Goal: Task Accomplishment & Management: Use online tool/utility

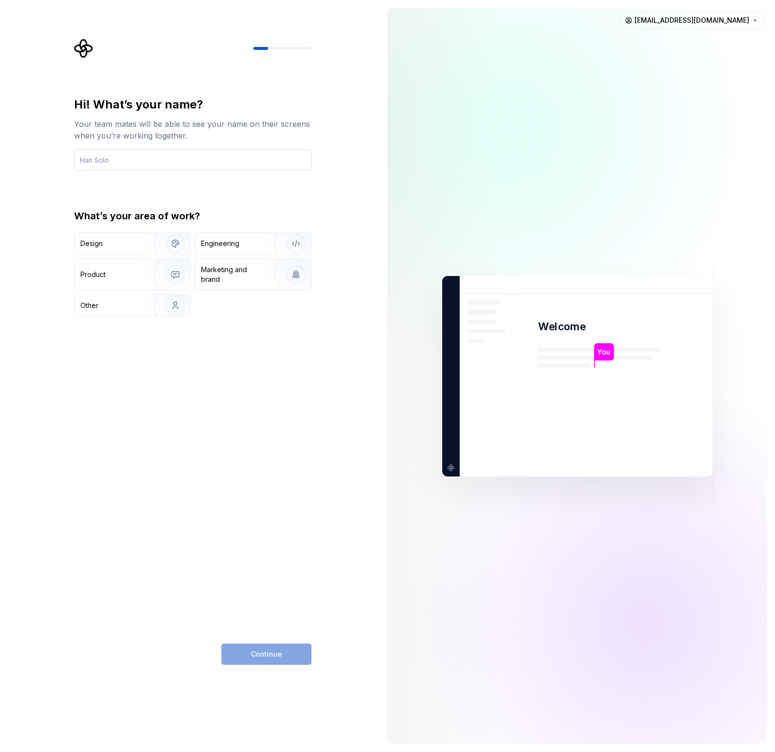
click at [175, 159] on input "text" at bounding box center [192, 159] width 237 height 21
type input "[PERSON_NAME]"
click at [112, 310] on div "Other" at bounding box center [108, 306] width 57 height 10
click at [302, 658] on button "Continue" at bounding box center [266, 654] width 90 height 21
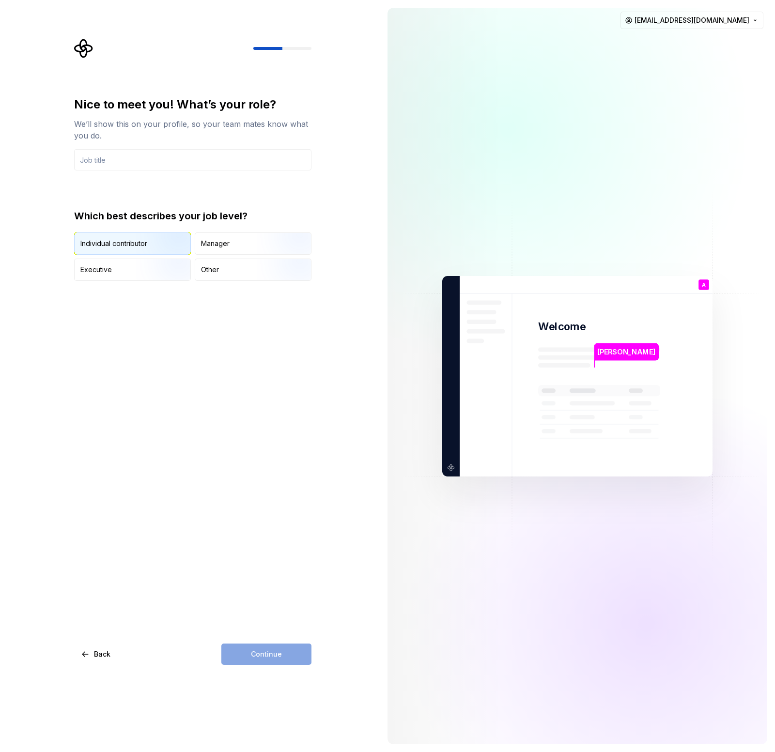
click at [114, 243] on div "Individual contributor" at bounding box center [113, 244] width 67 height 10
click at [155, 165] on input "text" at bounding box center [192, 159] width 237 height 21
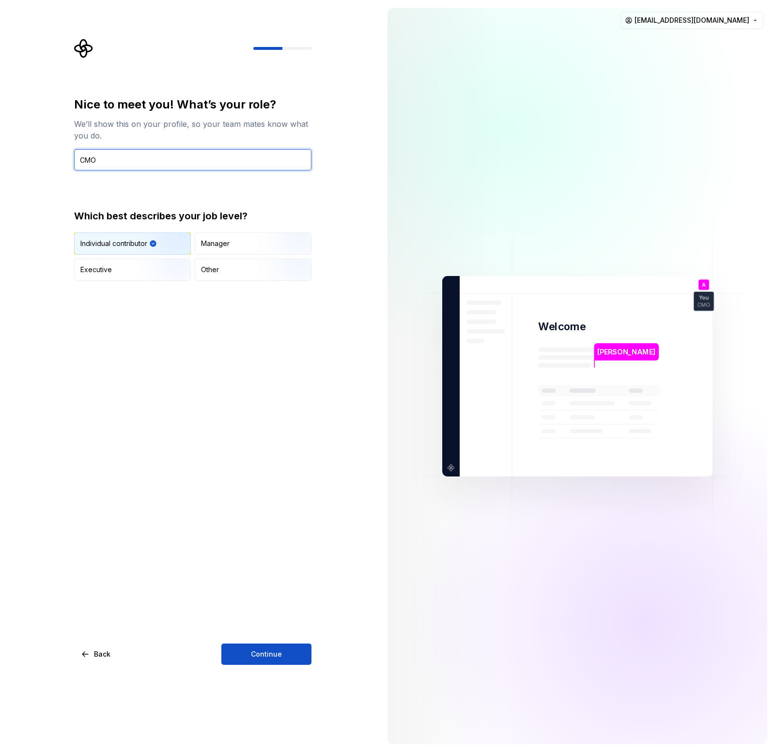
type input "CMO"
click at [274, 643] on div "Nice to meet you! What’s your role? We’ll show this on your profile, so your te…" at bounding box center [192, 381] width 237 height 568
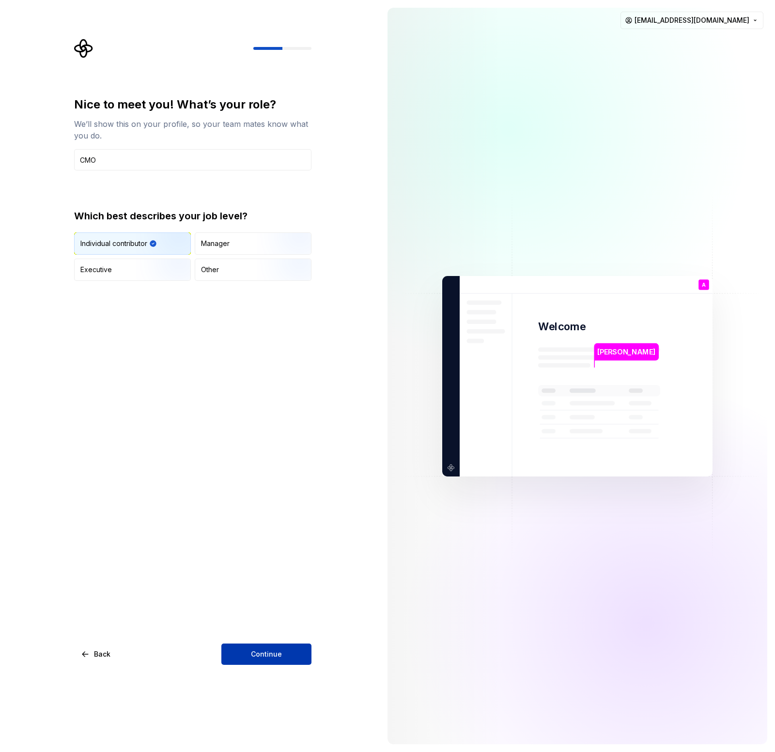
click at [273, 650] on span "Continue" at bounding box center [266, 655] width 31 height 10
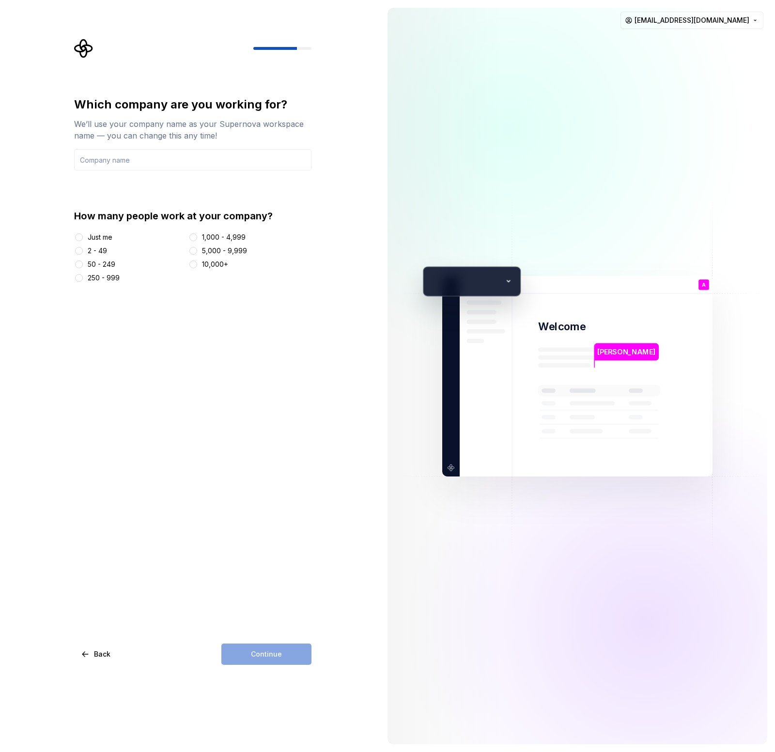
click at [97, 239] on div "Just me" at bounding box center [100, 238] width 25 height 10
click at [83, 239] on button "Just me" at bounding box center [79, 237] width 8 height 8
drag, startPoint x: 134, startPoint y: 148, endPoint x: 134, endPoint y: 161, distance: 12.6
click at [134, 149] on div "Which company are you working for? We’ll use your company name as your Supernov…" at bounding box center [192, 134] width 237 height 74
click at [134, 162] on input "text" at bounding box center [192, 159] width 237 height 21
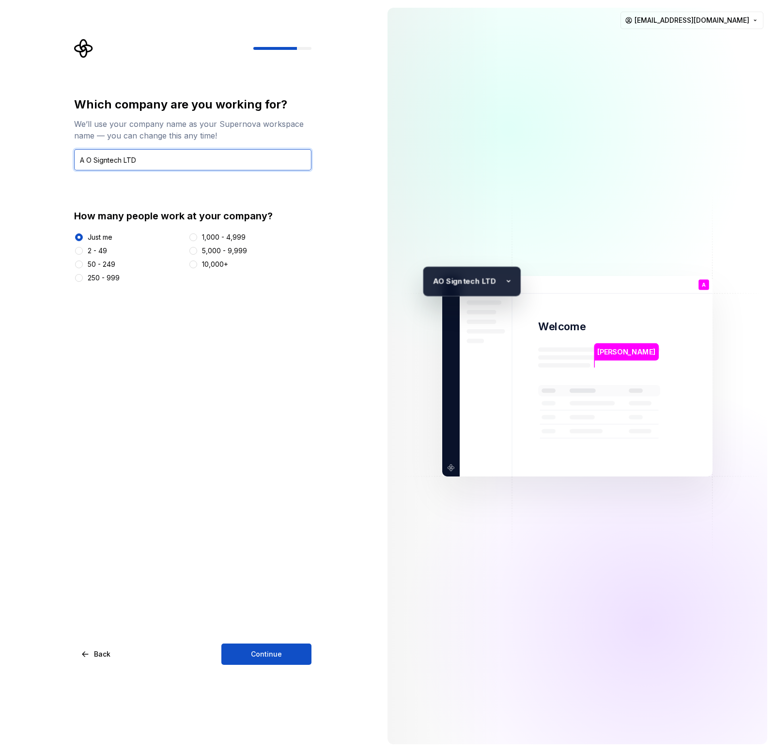
type input "A O Signtech LTD"
click at [78, 256] on div "Just me 2 - 49 50 - 249 250 - 999 1,000 - 4,999 5,000 - 9,999 10,000+" at bounding box center [192, 258] width 237 height 50
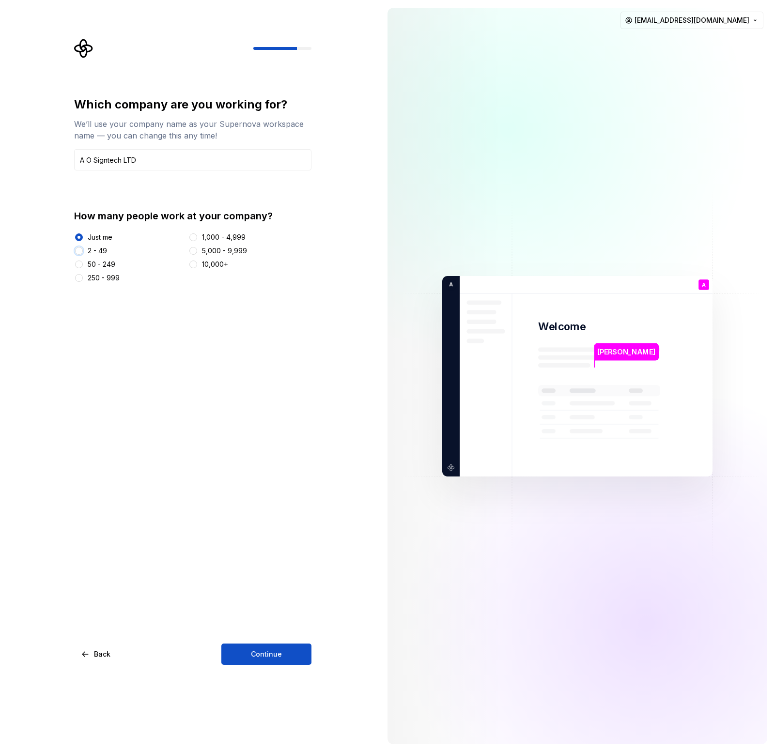
click at [79, 251] on button "2 - 49" at bounding box center [79, 251] width 8 height 8
click at [285, 659] on button "Continue" at bounding box center [266, 654] width 90 height 21
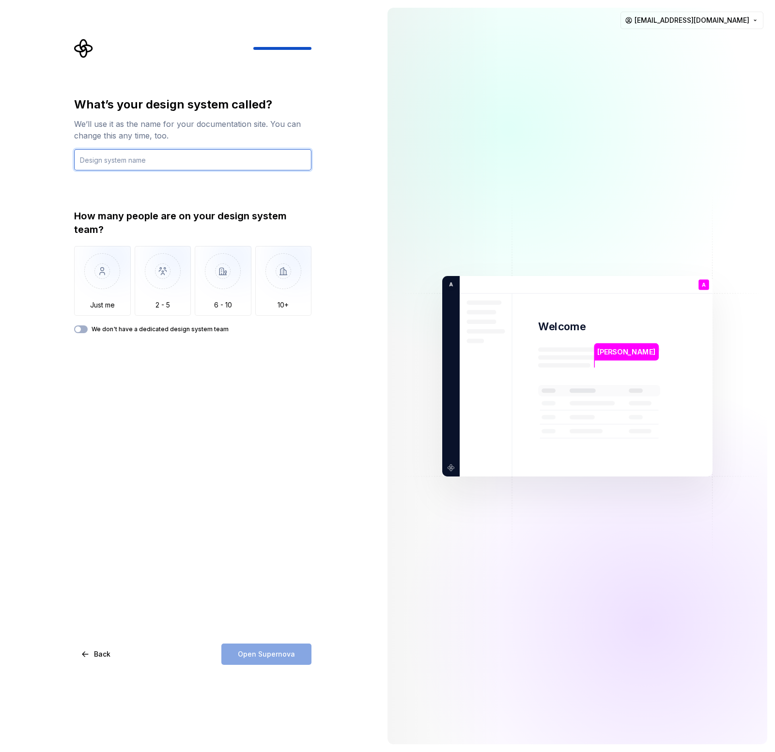
click at [109, 164] on input "text" at bounding box center [192, 159] width 237 height 21
click at [76, 328] on span "button" at bounding box center [78, 329] width 6 height 6
click at [106, 157] on input "text" at bounding box center [192, 159] width 237 height 21
type input "UUme"
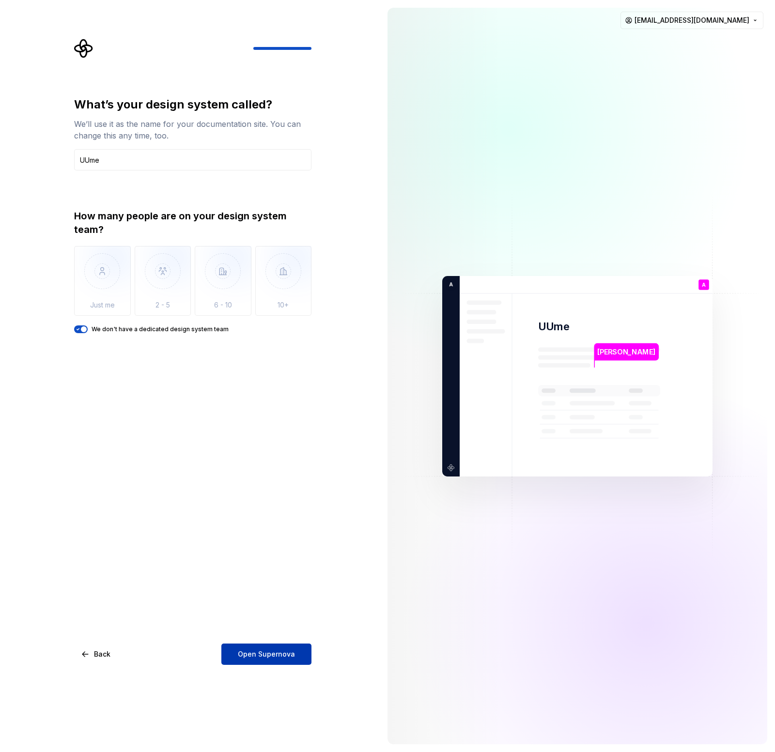
click at [298, 662] on button "Open Supernova" at bounding box center [266, 654] width 90 height 21
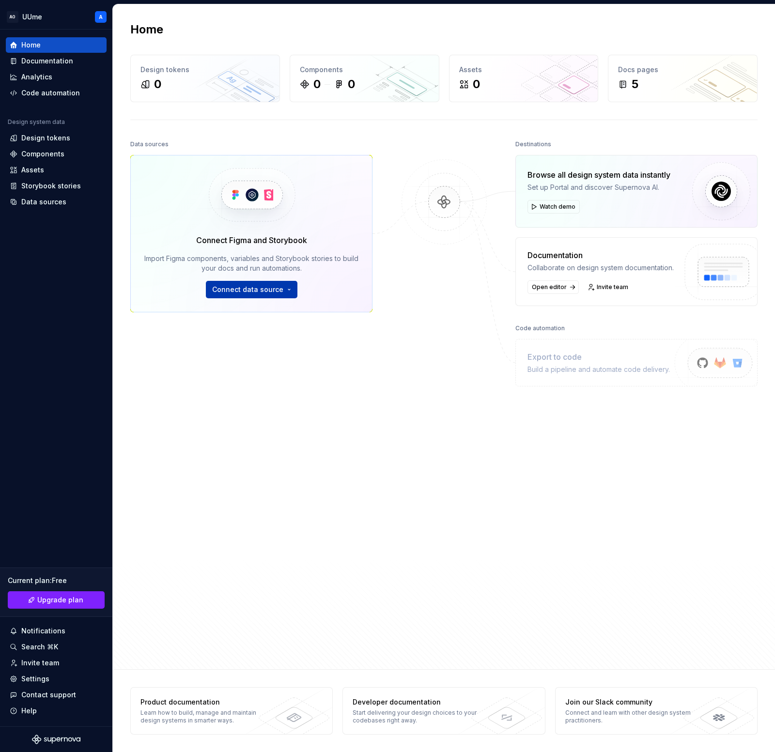
click at [283, 289] on button "Connect data source" at bounding box center [252, 289] width 92 height 17
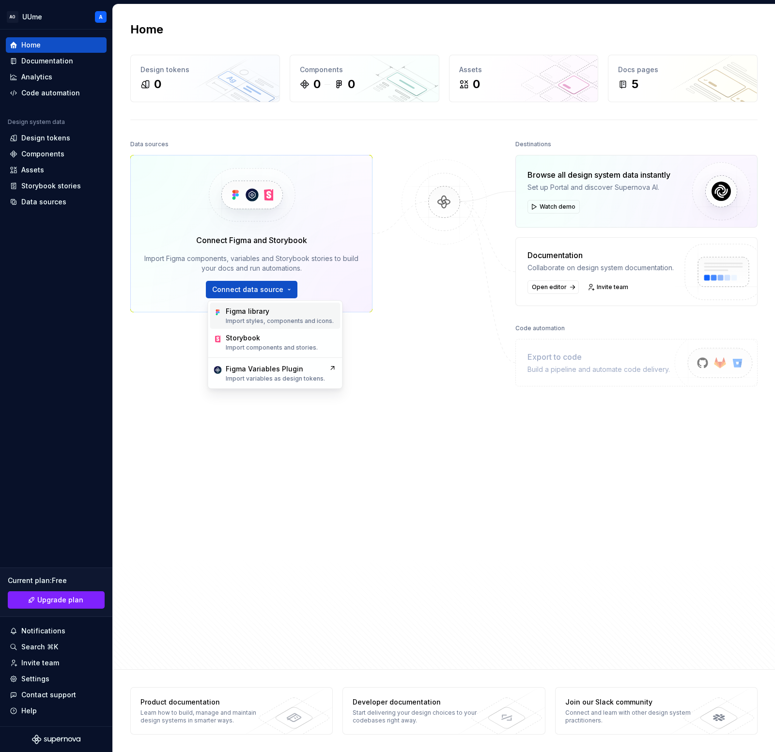
click at [284, 311] on div "Figma library" at bounding box center [280, 312] width 108 height 10
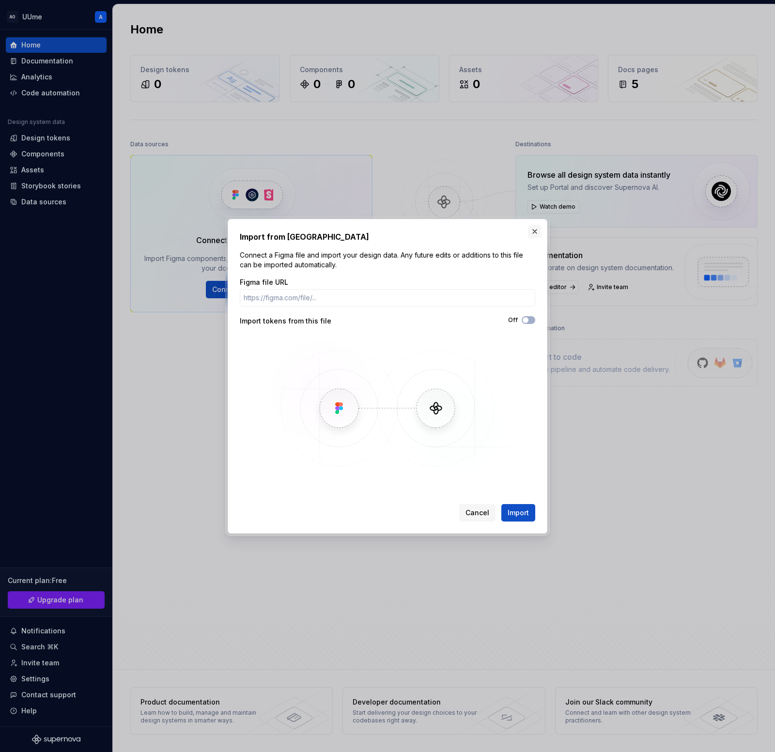
click at [538, 233] on button "button" at bounding box center [535, 232] width 14 height 14
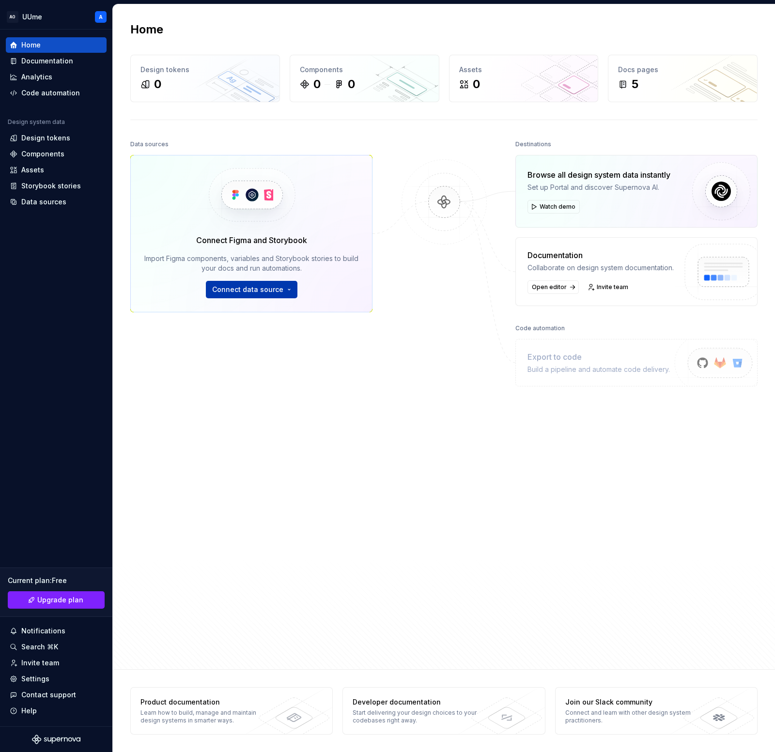
click at [282, 292] on button "Connect data source" at bounding box center [252, 289] width 92 height 17
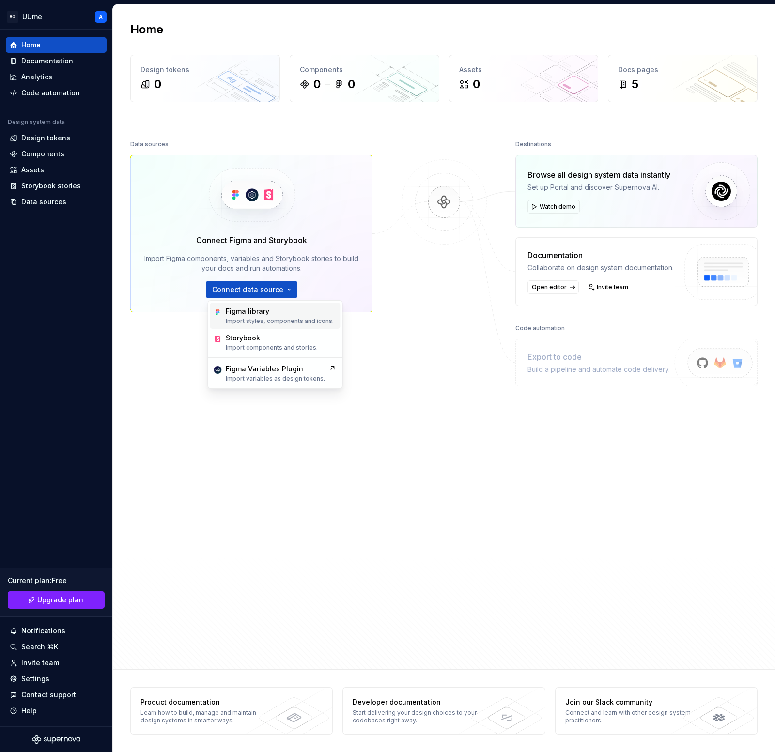
click at [280, 314] on div "Figma library" at bounding box center [280, 312] width 108 height 10
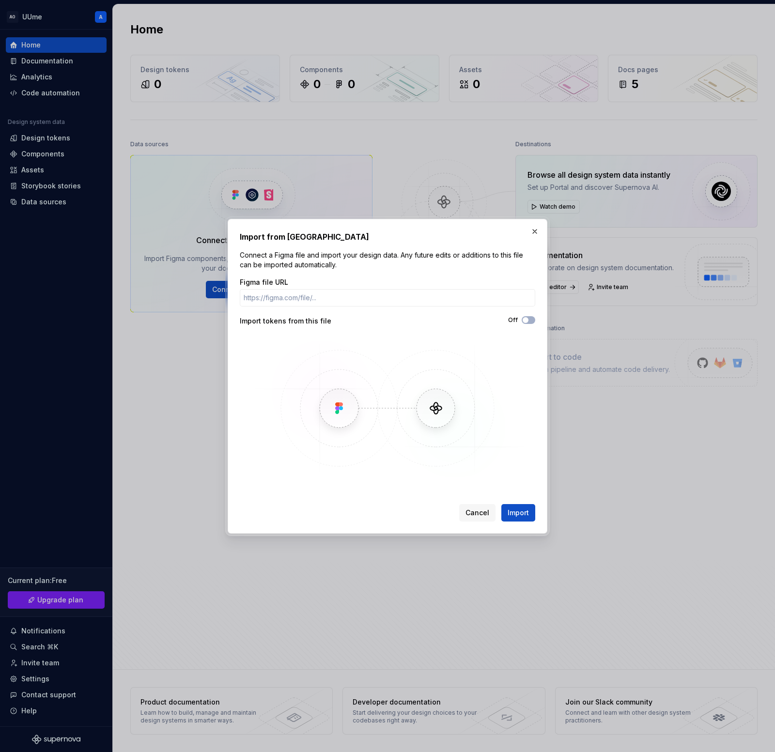
click at [513, 324] on label "Off" at bounding box center [513, 320] width 10 height 8
click at [522, 324] on button "Off" at bounding box center [529, 320] width 14 height 8
click at [525, 319] on icon "button" at bounding box center [526, 320] width 8 height 6
click at [275, 287] on label "Figma file URL" at bounding box center [264, 283] width 48 height 10
click at [275, 289] on input "Figma file URL" at bounding box center [387, 297] width 295 height 17
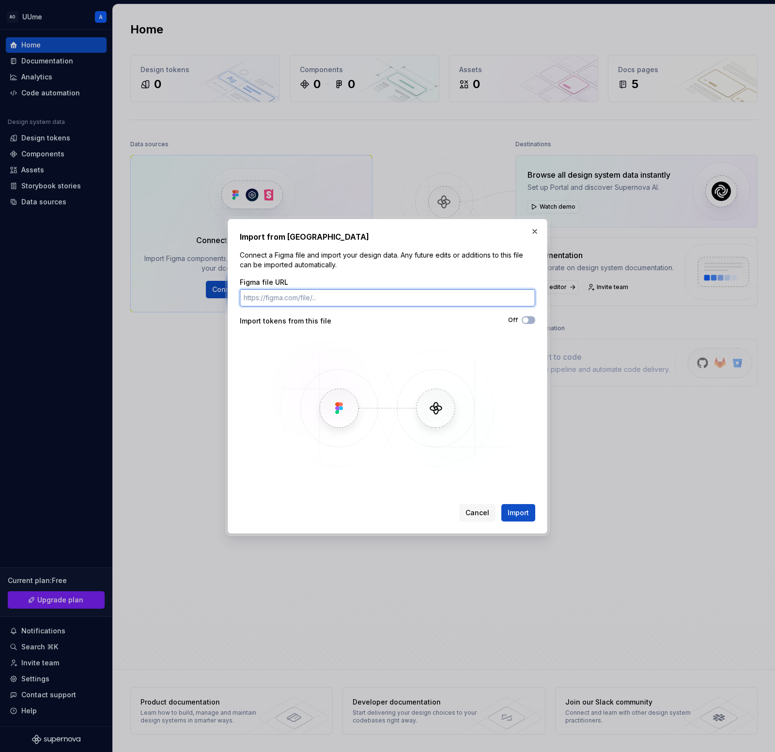
click at [275, 301] on input "Figma file URL" at bounding box center [387, 297] width 295 height 17
paste input "[URL][DOMAIN_NAME]"
click at [526, 508] on span "Import" at bounding box center [518, 513] width 21 height 10
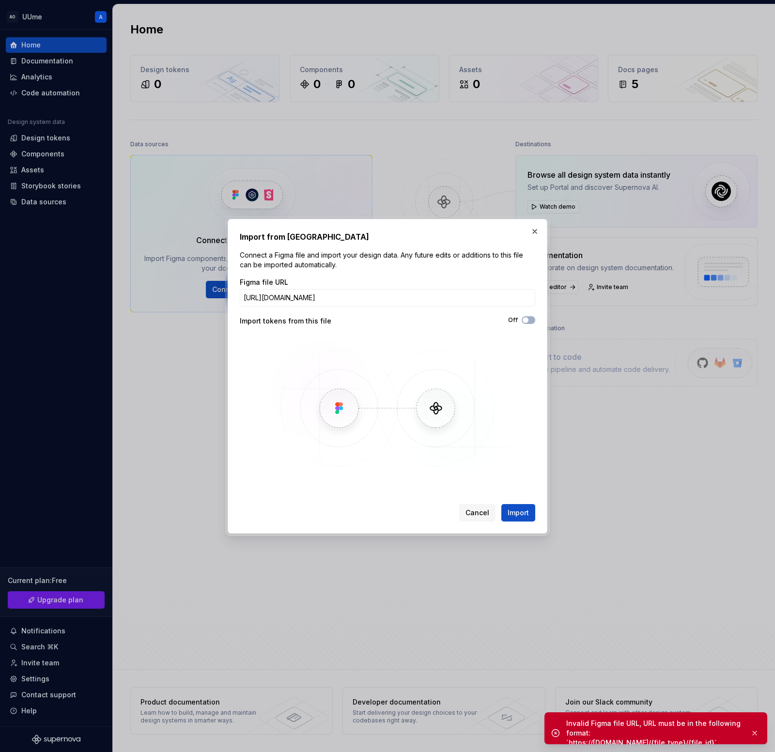
click at [305, 333] on div "Figma file URL [URL][DOMAIN_NAME] Import tokens from this file Off" at bounding box center [387, 379] width 295 height 203
click at [536, 322] on div "Import from Figma Connect a Figma file and import your design data. Any future …" at bounding box center [388, 376] width 320 height 315
click at [528, 321] on icon "button" at bounding box center [526, 320] width 8 height 6
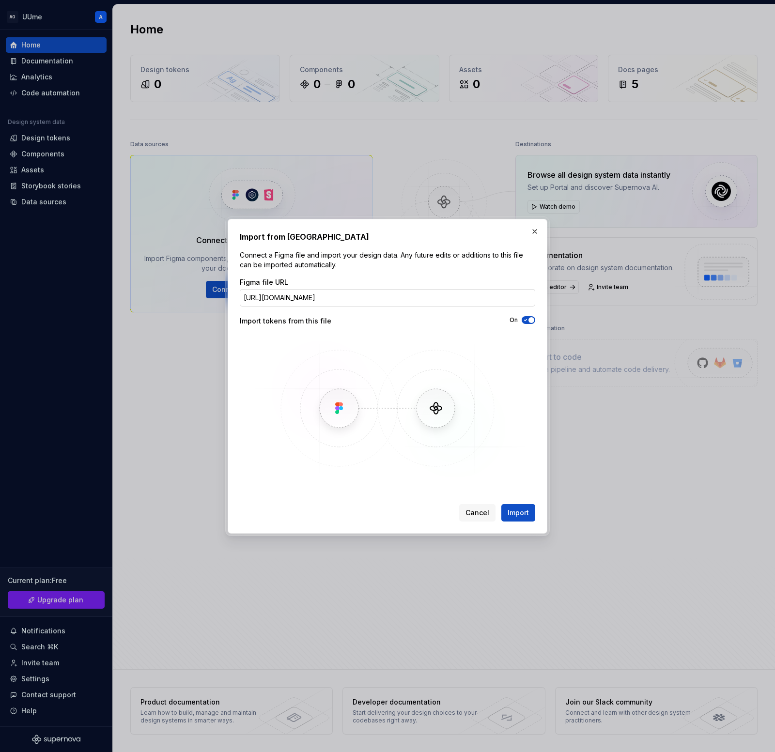
click at [322, 302] on input "[URL][DOMAIN_NAME]" at bounding box center [387, 297] width 295 height 17
paste input "fullscreen="
click at [530, 510] on button "Import" at bounding box center [518, 512] width 34 height 17
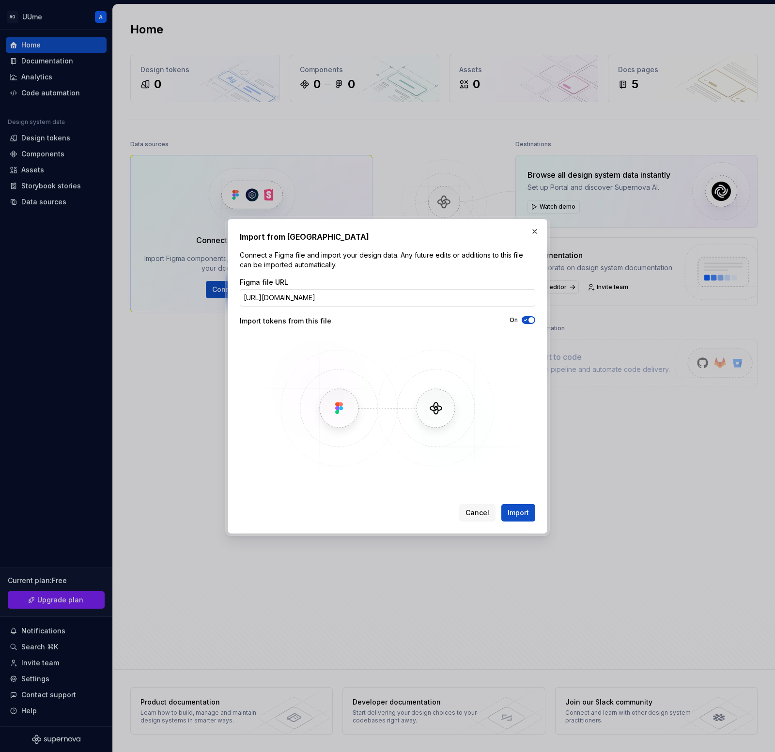
click at [429, 296] on input "[URL][DOMAIN_NAME]" at bounding box center [387, 297] width 295 height 17
paste input "[DOMAIN_NAME]"
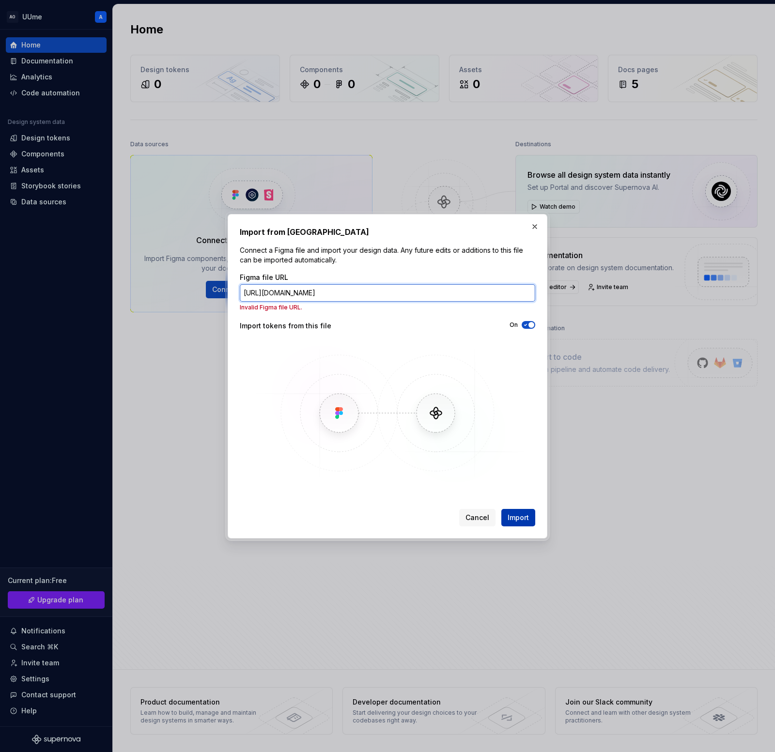
type input "[URL][DOMAIN_NAME]"
click at [518, 523] on button "Import" at bounding box center [518, 517] width 34 height 17
click at [481, 517] on span "Cancel" at bounding box center [477, 518] width 24 height 10
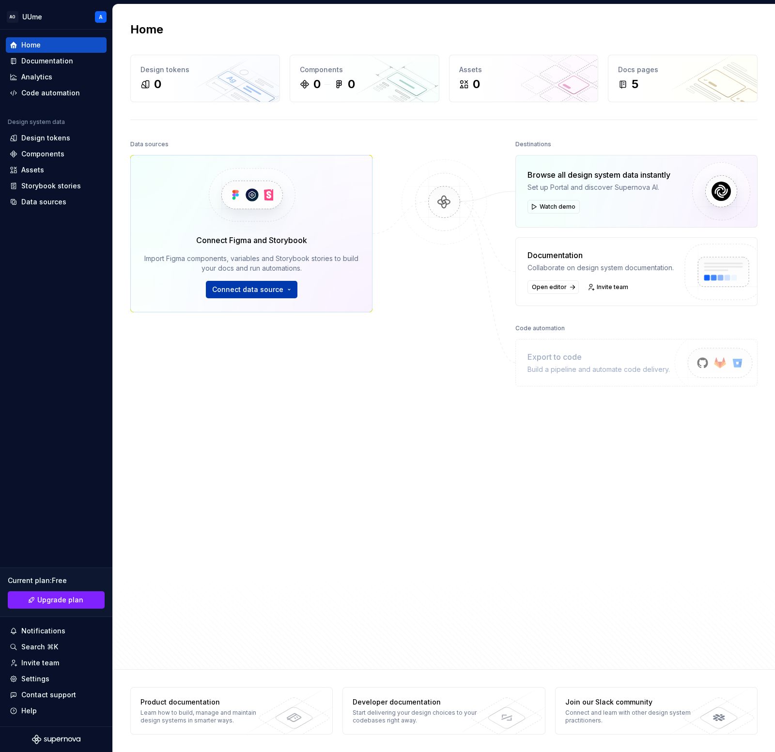
click at [248, 287] on span "Connect data source" at bounding box center [247, 290] width 71 height 10
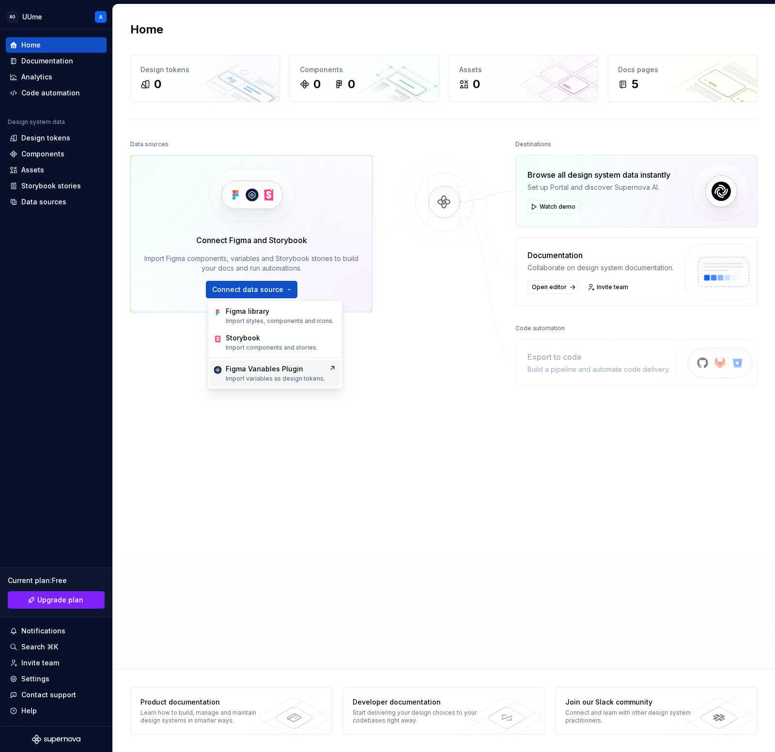
click at [263, 372] on div "Figma Variables Plugin" at bounding box center [265, 369] width 78 height 10
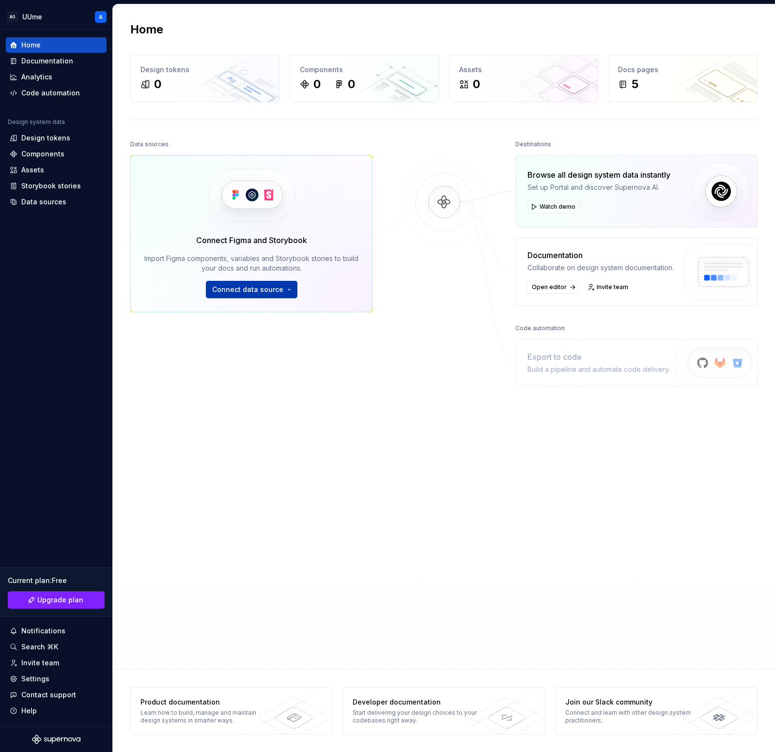
click at [269, 287] on span "Connect data source" at bounding box center [247, 290] width 71 height 10
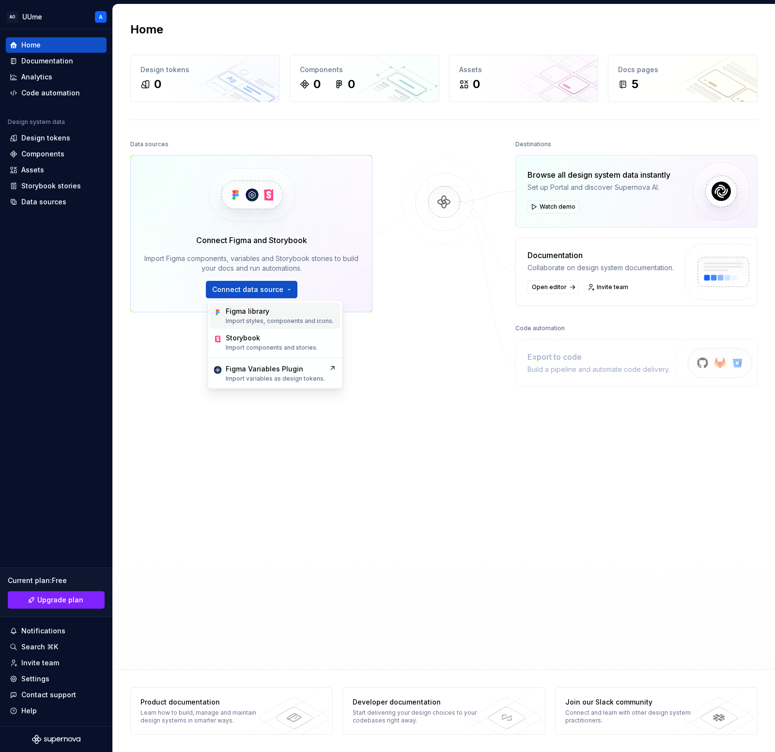
click at [320, 317] on p "Import styles, components and icons." at bounding box center [280, 321] width 108 height 8
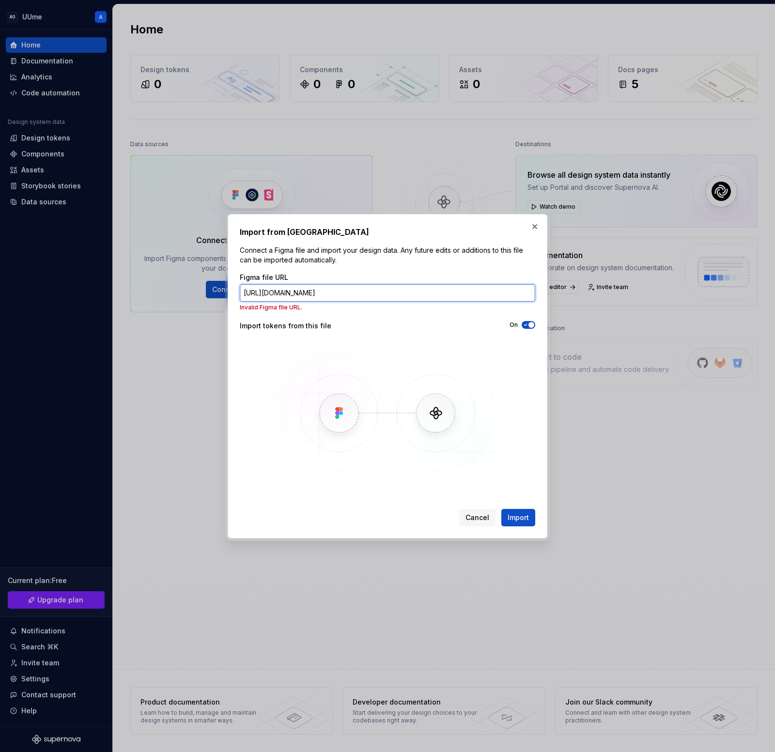
paste input "[DOMAIN_NAME][URL]"
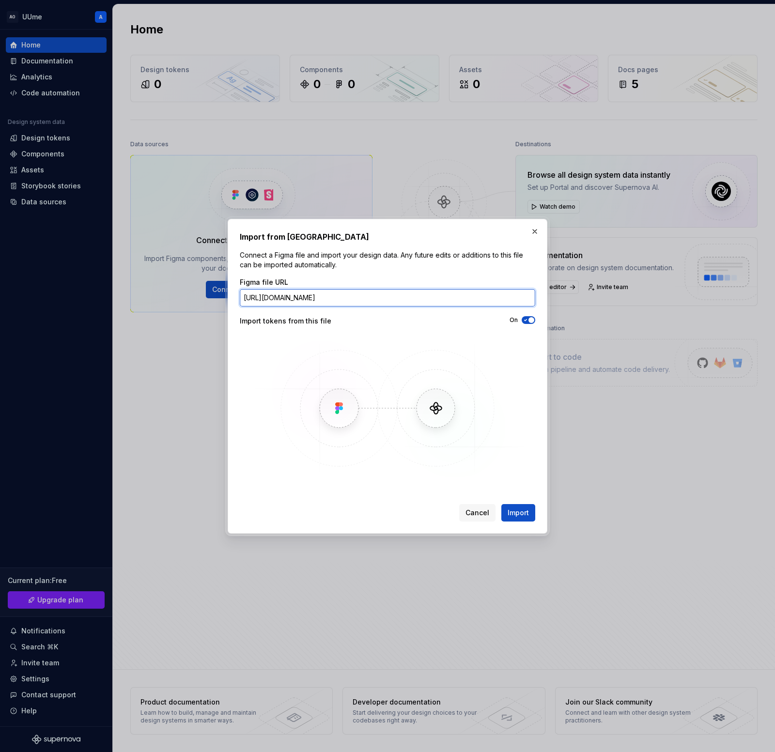
scroll to position [0, 109]
type input "[URL][DOMAIN_NAME]"
click at [527, 529] on div "Import from Figma Connect a Figma file and import your design data. Any future …" at bounding box center [388, 376] width 320 height 315
click at [527, 512] on span "Import" at bounding box center [518, 513] width 21 height 10
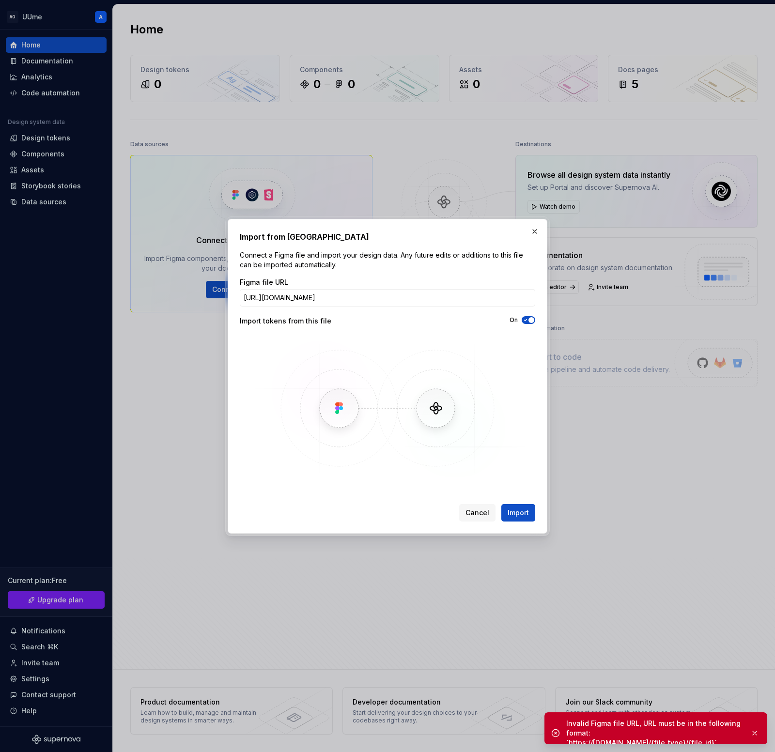
click at [693, 730] on div "Invalid Figma file URL, URL must be in the following format: `https://[DOMAIN_N…" at bounding box center [654, 733] width 176 height 29
click at [527, 227] on div "Import from Figma Connect a Figma file and import your design data. Any future …" at bounding box center [388, 376] width 320 height 315
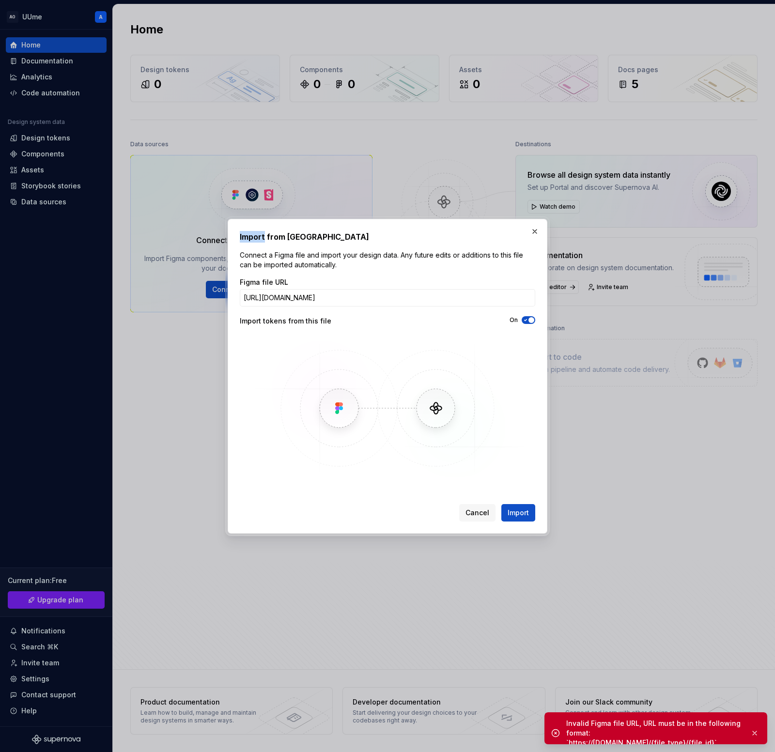
click at [532, 227] on button "button" at bounding box center [535, 232] width 14 height 14
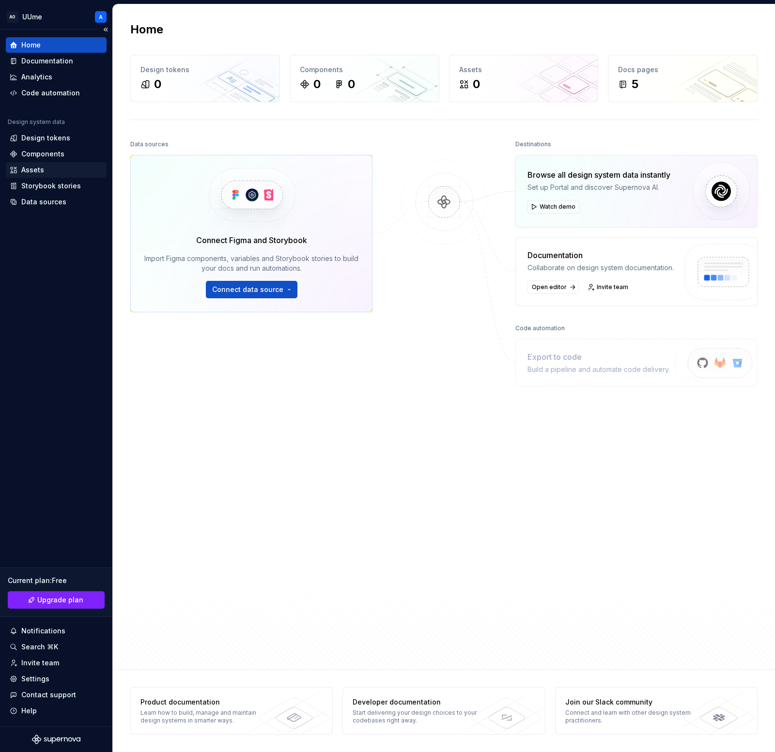
click at [34, 171] on div "Assets" at bounding box center [32, 170] width 23 height 10
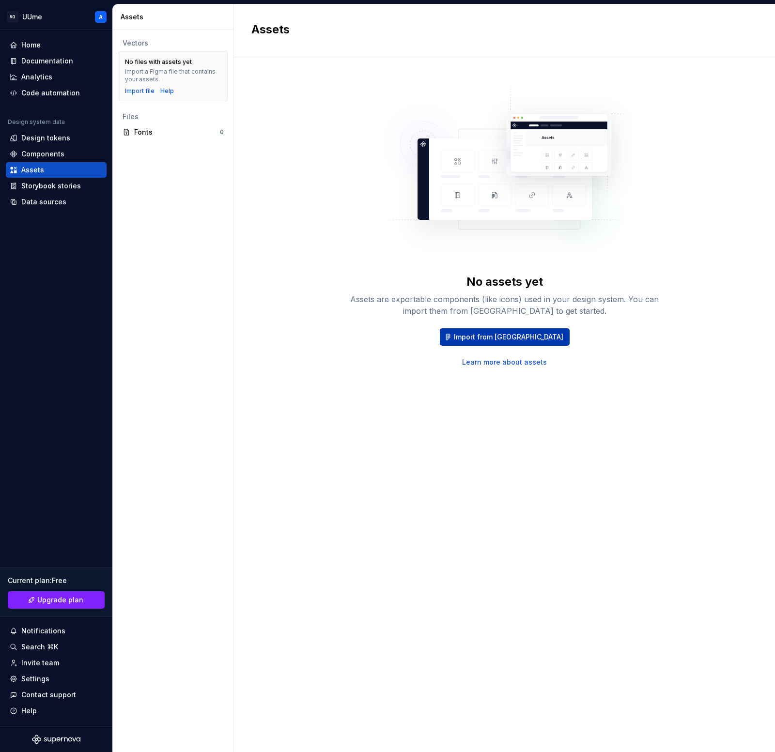
click at [480, 340] on span "Import from [GEOGRAPHIC_DATA]" at bounding box center [508, 337] width 109 height 10
click at [67, 134] on div "Design tokens" at bounding box center [56, 138] width 93 height 10
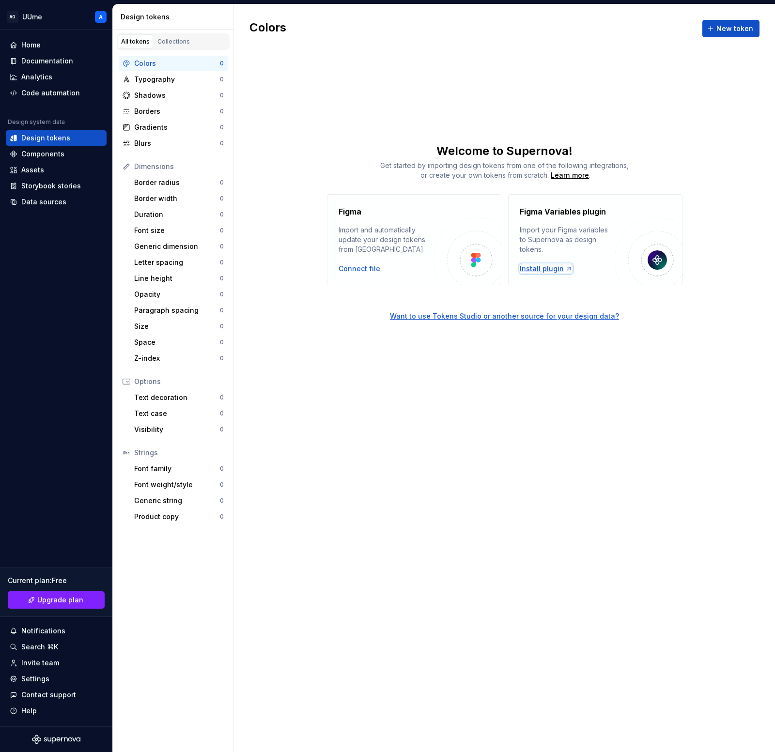
click at [535, 270] on div "Install plugin" at bounding box center [546, 269] width 53 height 10
click at [53, 92] on div "Code automation" at bounding box center [50, 93] width 59 height 10
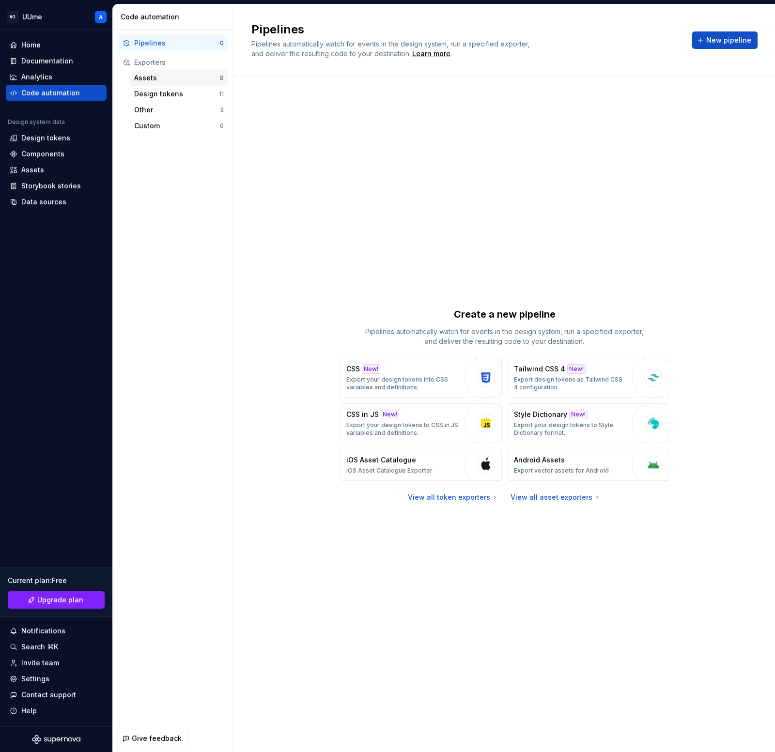
click at [146, 78] on div "Assets" at bounding box center [177, 78] width 86 height 10
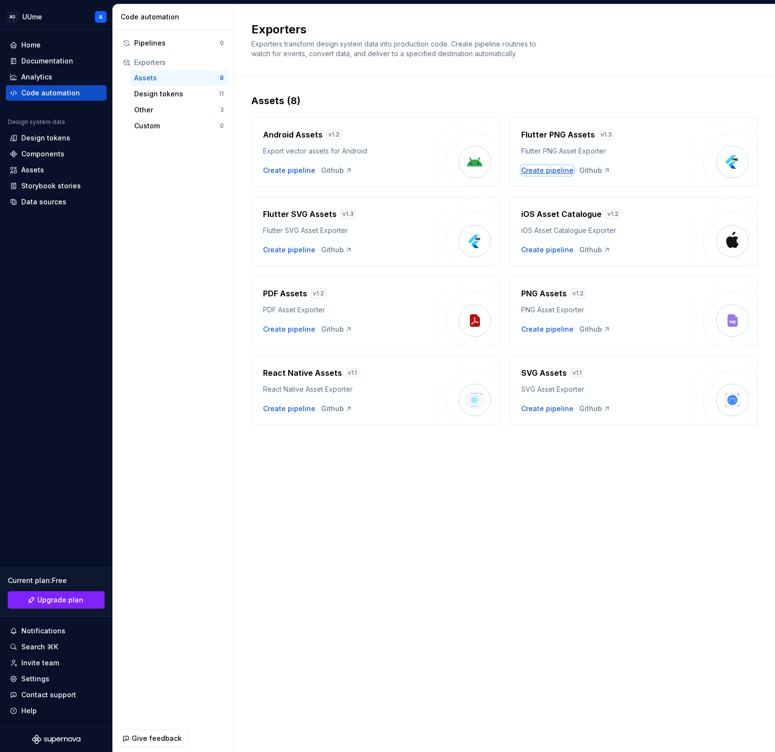
click at [546, 171] on div "Create pipeline" at bounding box center [547, 171] width 52 height 10
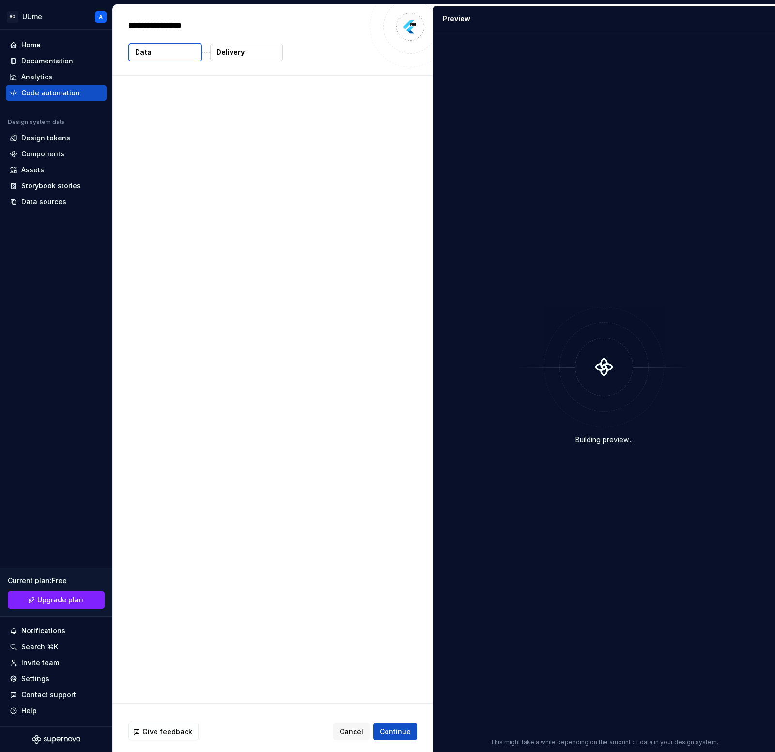
type textarea "*"
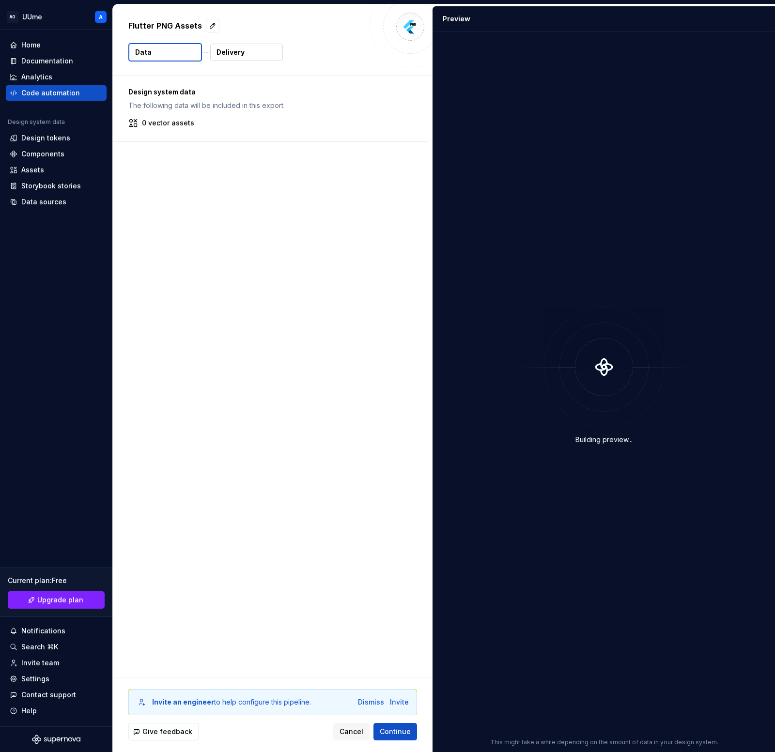
click at [414, 261] on div "Design system data The following data will be included in this export. 0 vector…" at bounding box center [273, 377] width 320 height 602
click at [53, 127] on div "Design system data" at bounding box center [56, 124] width 101 height 12
click at [54, 140] on div "Design tokens" at bounding box center [45, 138] width 49 height 10
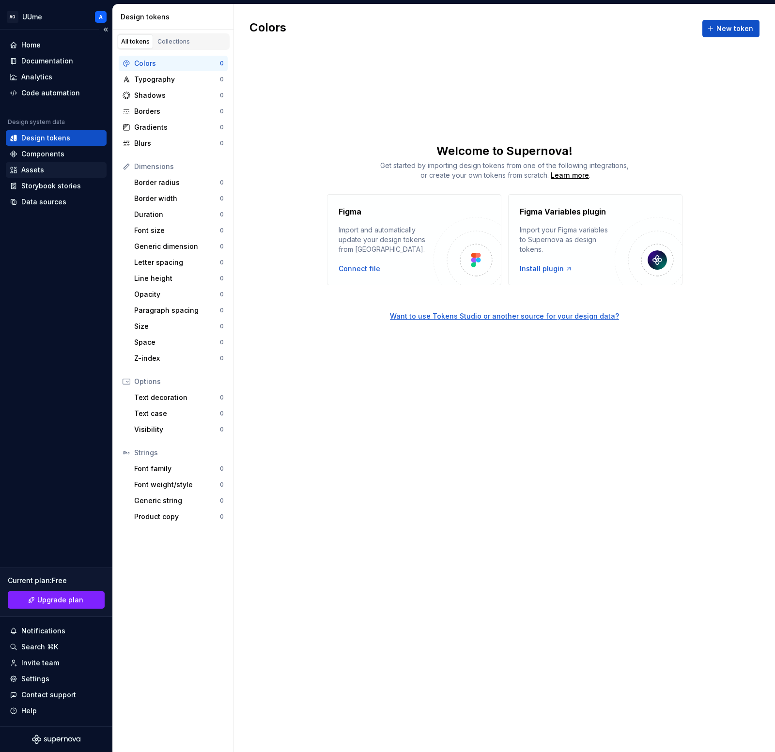
click at [35, 169] on div "Assets" at bounding box center [32, 170] width 23 height 10
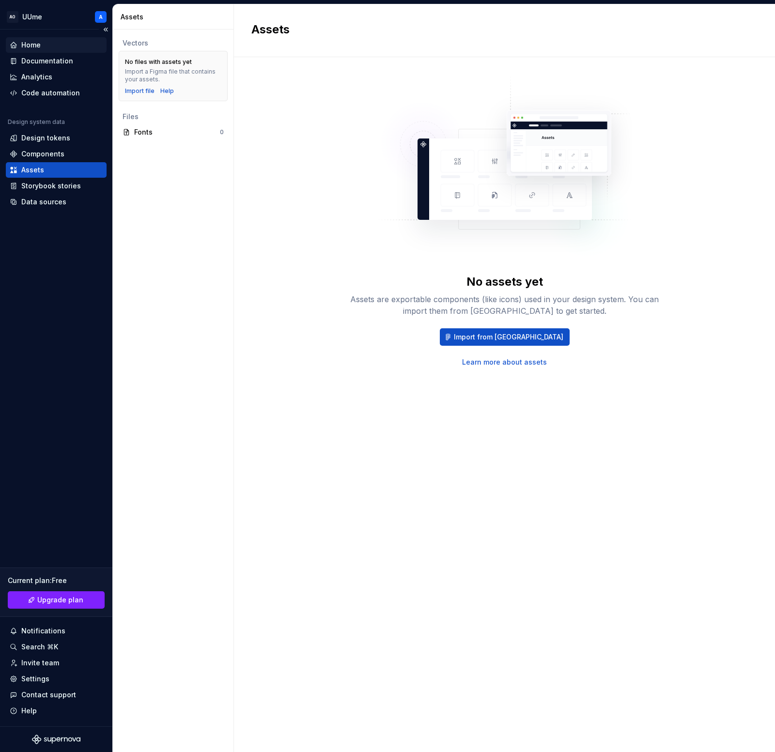
click at [38, 43] on div "Home" at bounding box center [30, 45] width 19 height 10
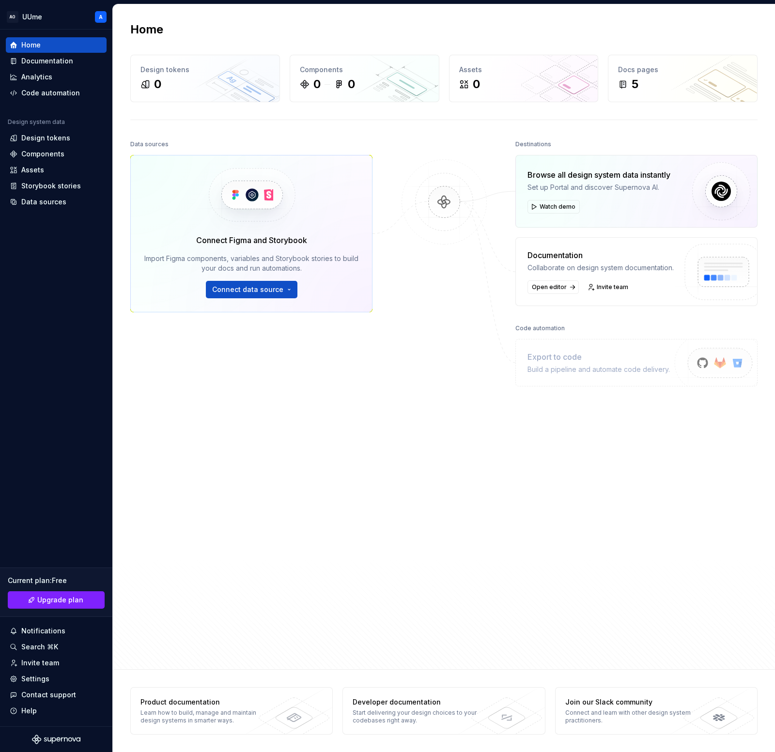
click at [696, 263] on img at bounding box center [721, 282] width 102 height 79
click at [551, 207] on span "Watch demo" at bounding box center [558, 207] width 36 height 8
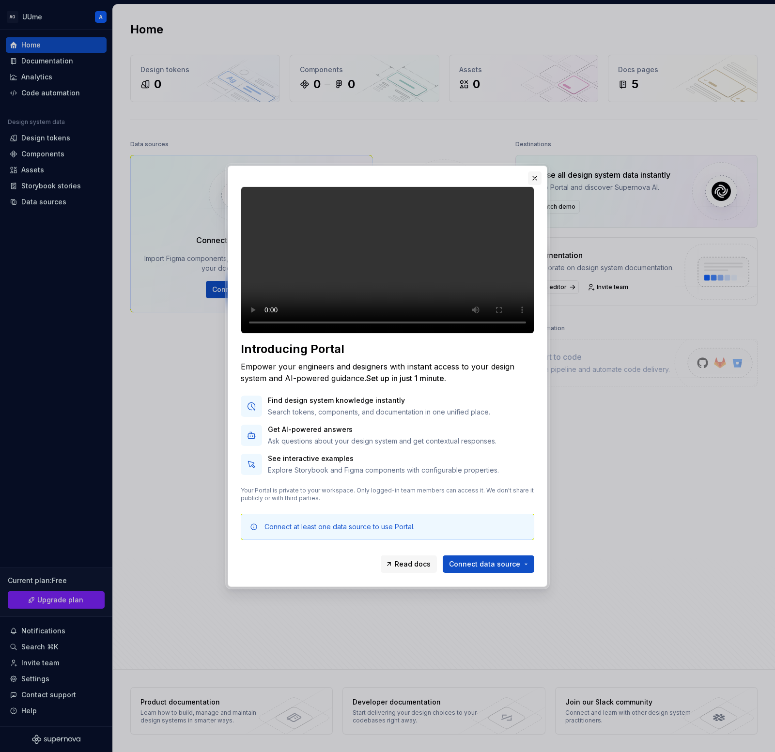
click at [532, 171] on button "button" at bounding box center [535, 178] width 14 height 14
